Goal: Transaction & Acquisition: Purchase product/service

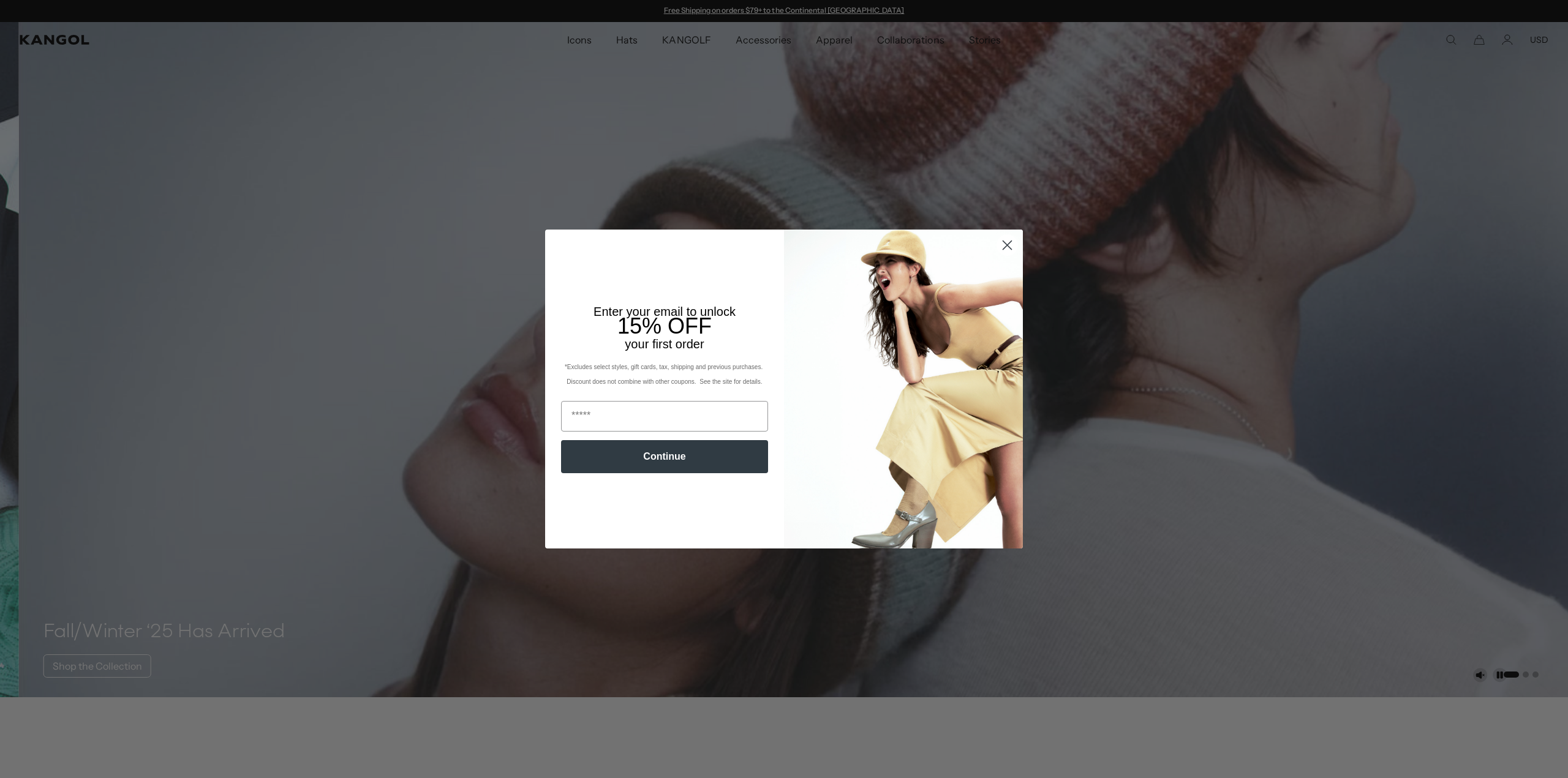
click at [1005, 245] on circle "Close dialog" at bounding box center [1007, 245] width 20 height 20
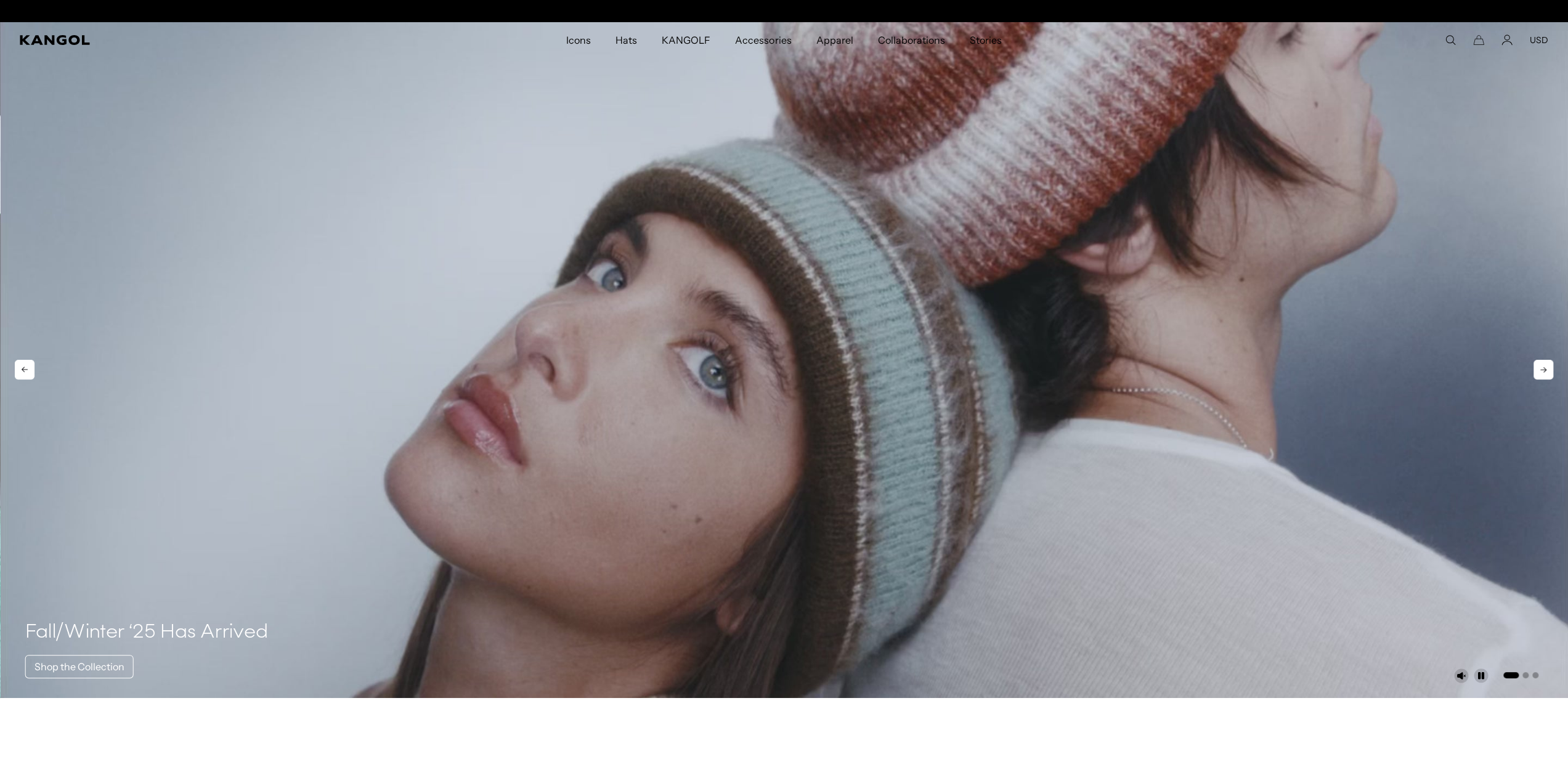
scroll to position [0, 254]
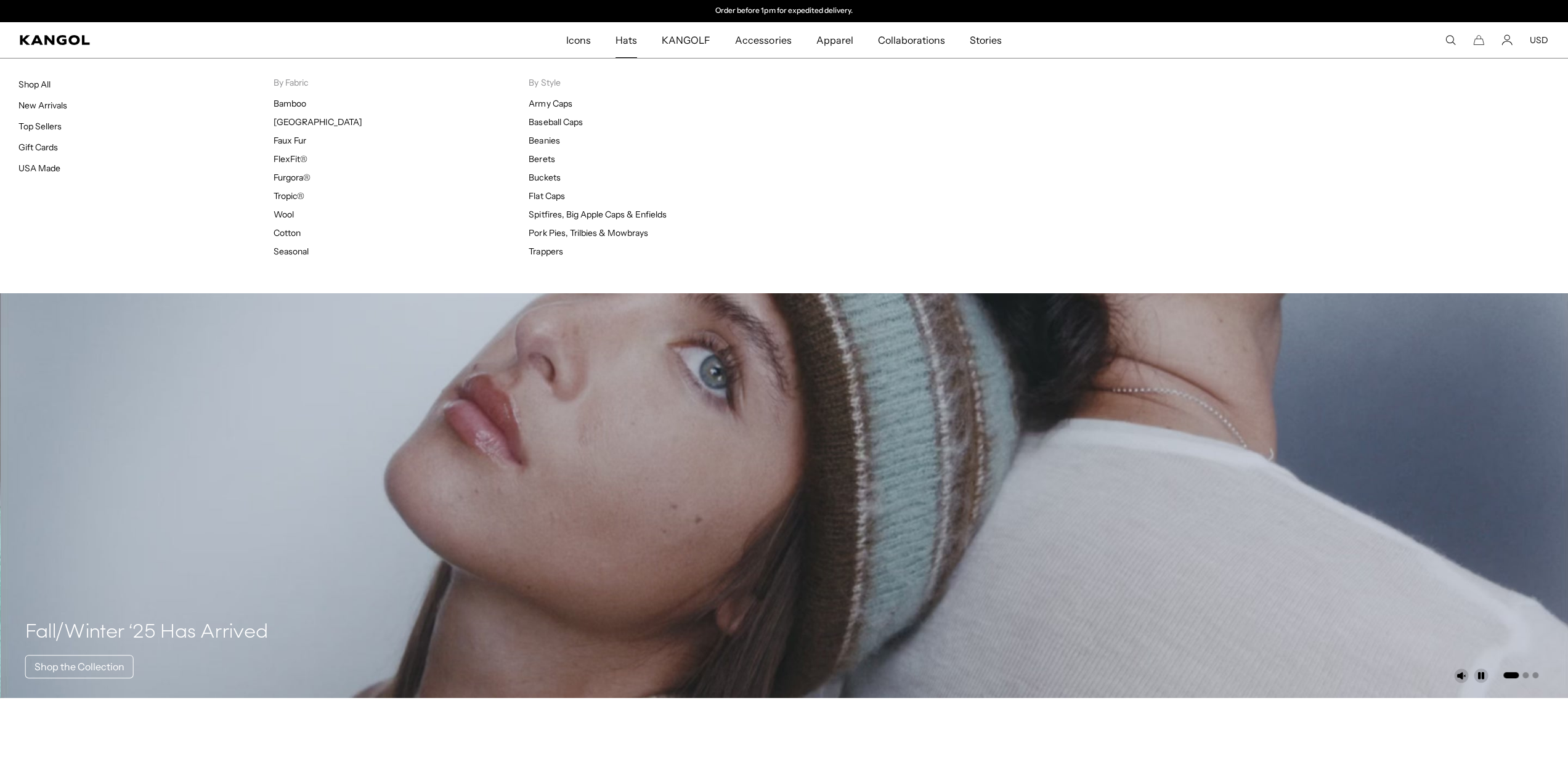
click at [615, 35] on link "Hats" at bounding box center [626, 40] width 46 height 35
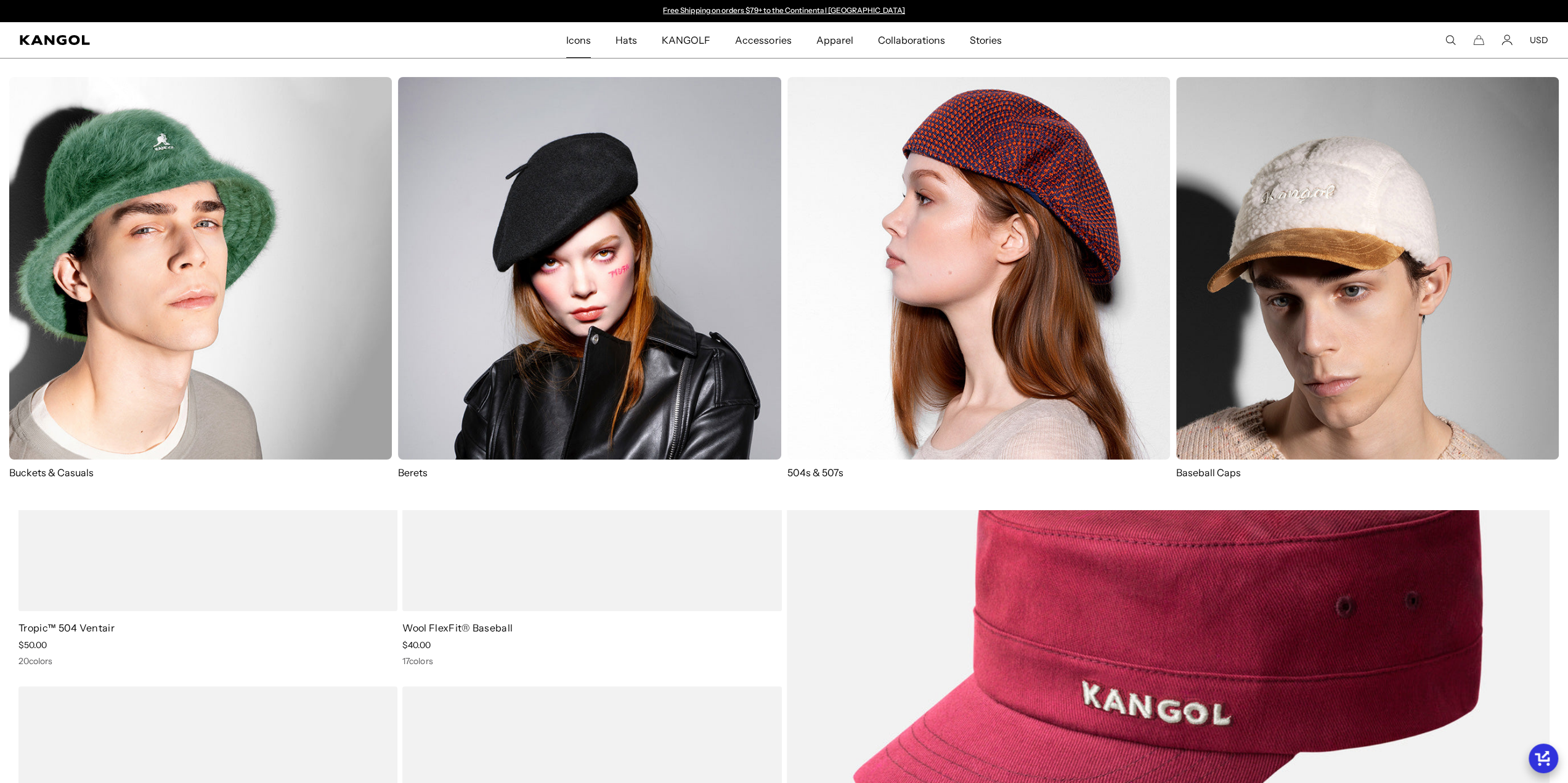
click at [160, 301] on img at bounding box center [201, 268] width 383 height 383
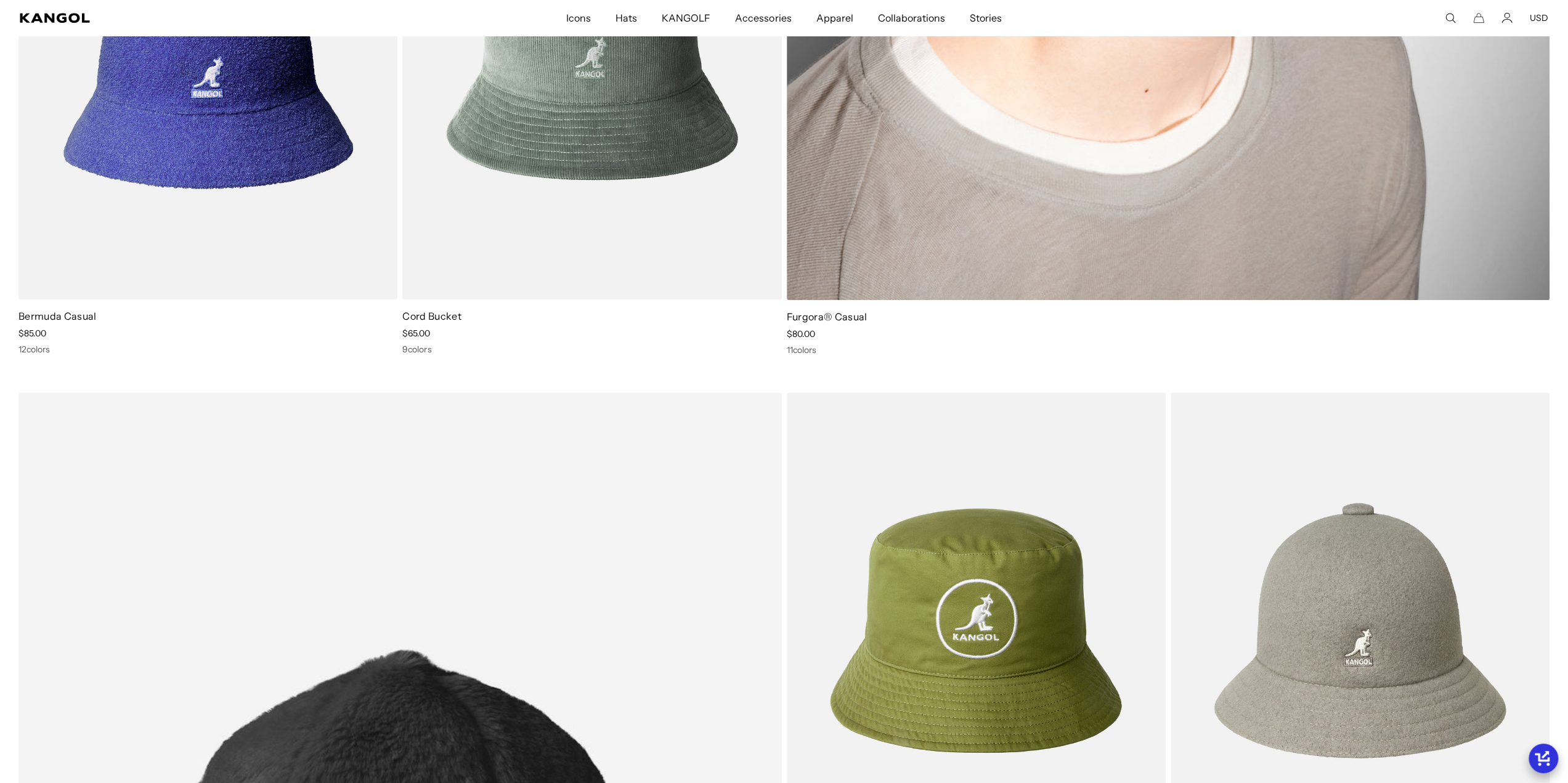
scroll to position [0, 254]
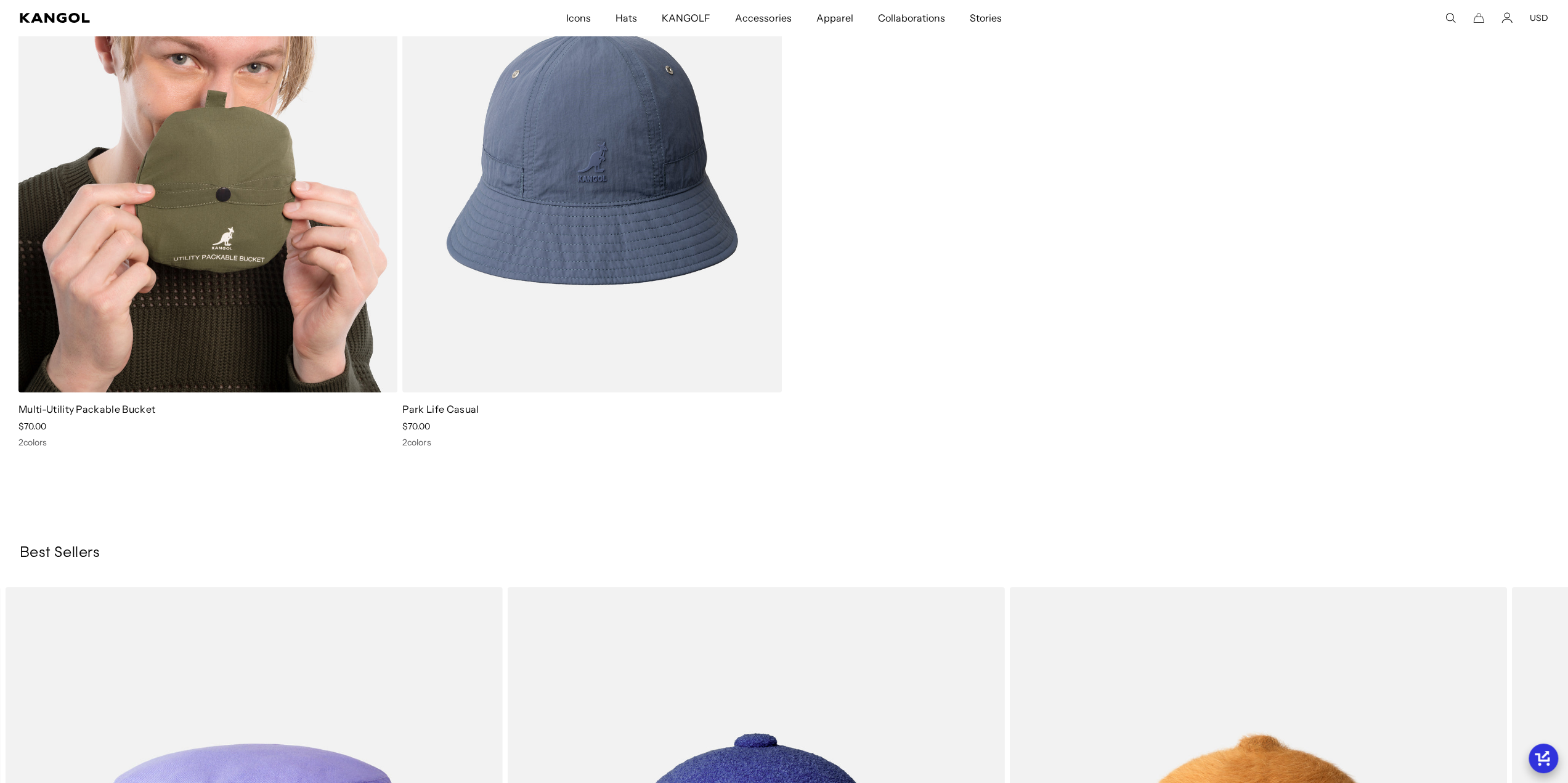
scroll to position [4684, 0]
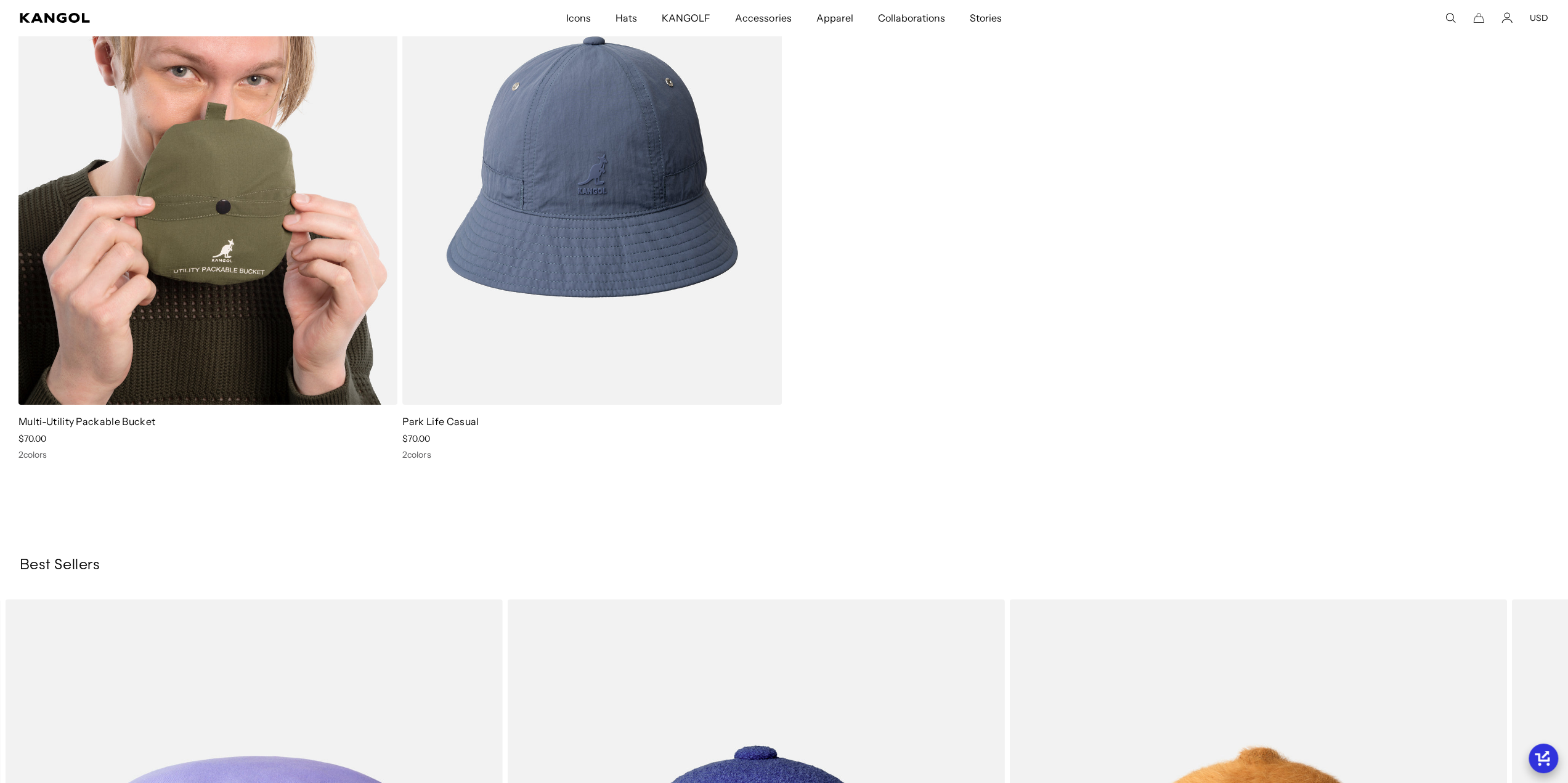
click at [176, 236] on img at bounding box center [208, 166] width 379 height 475
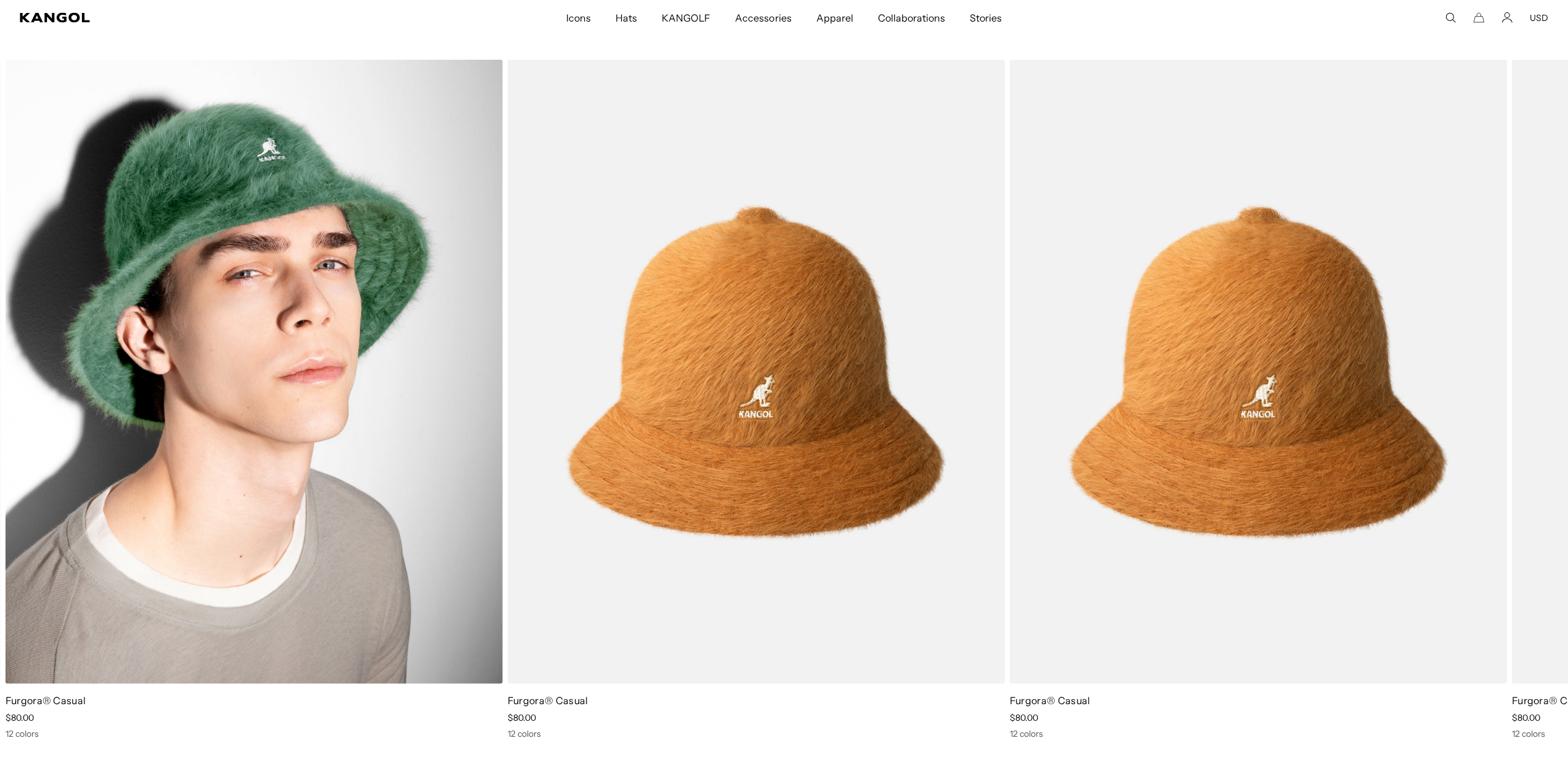
drag, startPoint x: 340, startPoint y: 243, endPoint x: 333, endPoint y: 239, distance: 8.1
click at [340, 243] on img "1 of 1" at bounding box center [254, 372] width 497 height 624
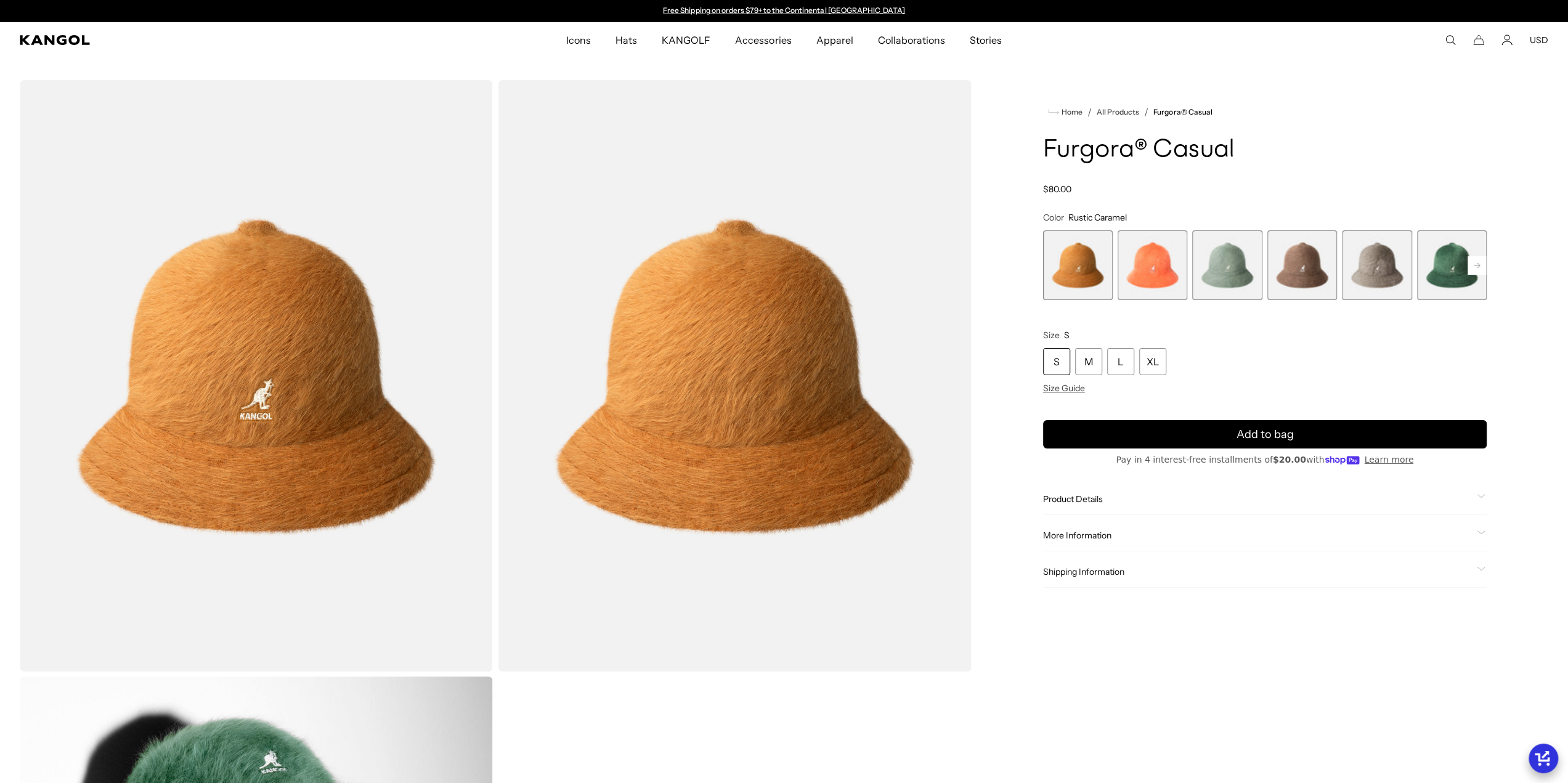
click at [1226, 273] on span "3 of 12" at bounding box center [1227, 265] width 70 height 70
